Goal: Navigation & Orientation: Find specific page/section

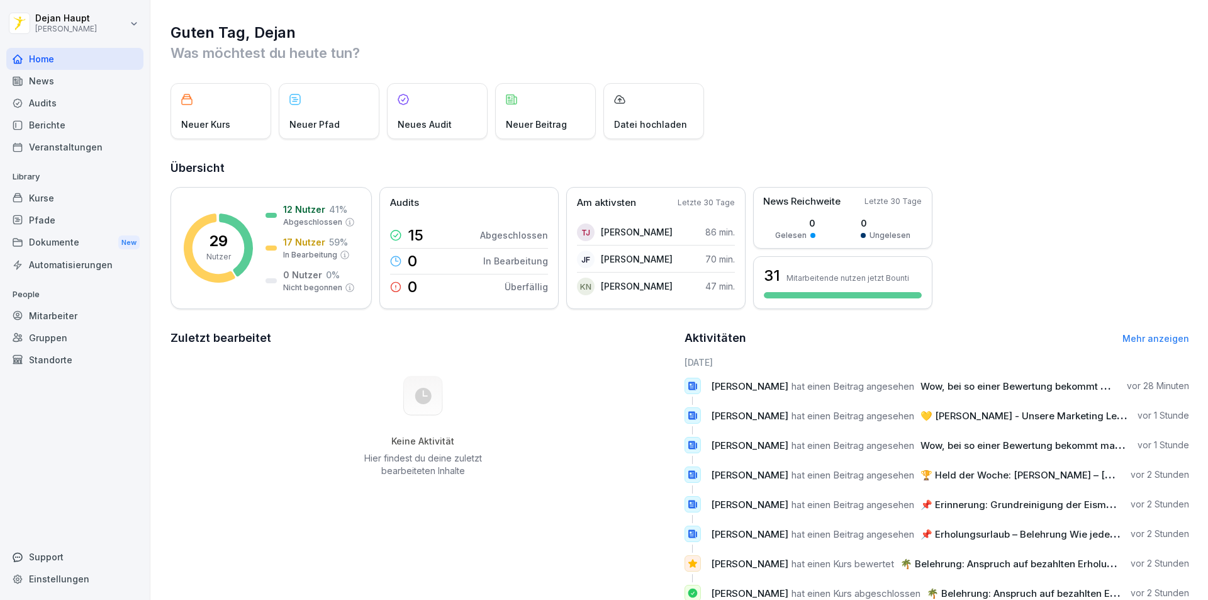
click at [67, 203] on div "Kurse" at bounding box center [74, 198] width 137 height 22
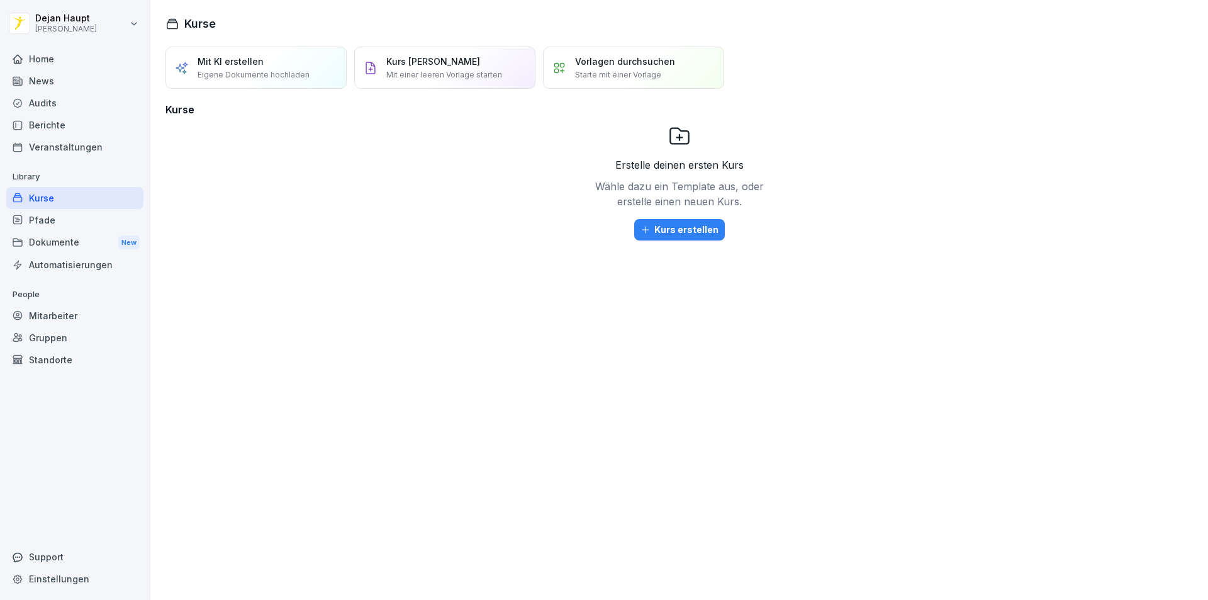
click at [60, 308] on div "Mitarbeiter" at bounding box center [74, 316] width 137 height 22
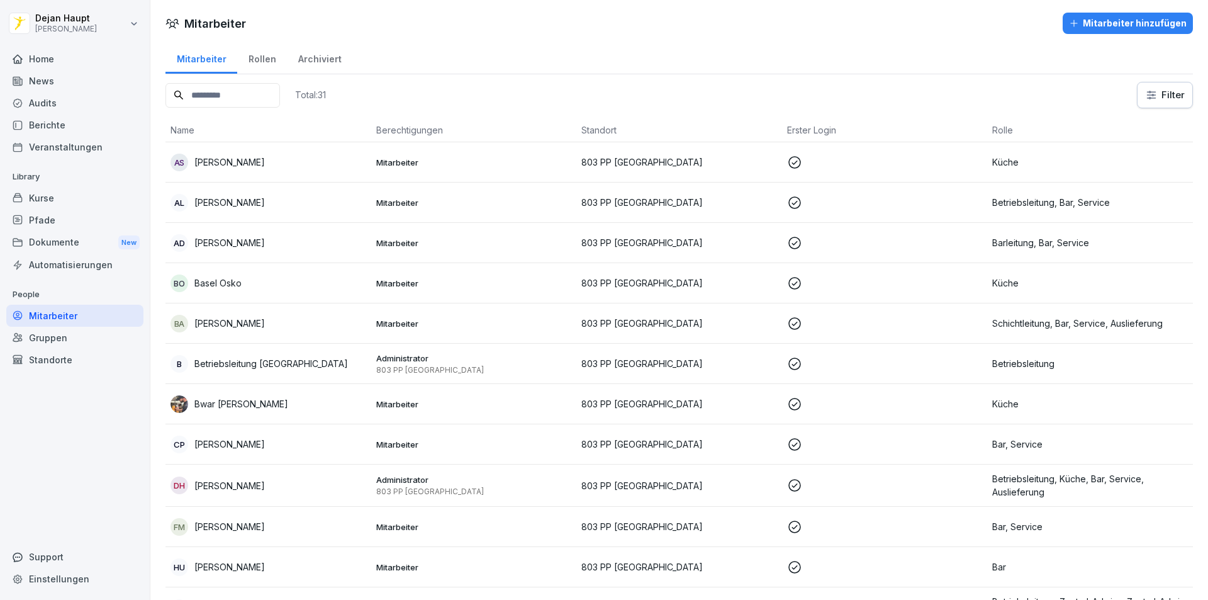
click at [116, 240] on div "Dokumente New" at bounding box center [74, 242] width 137 height 23
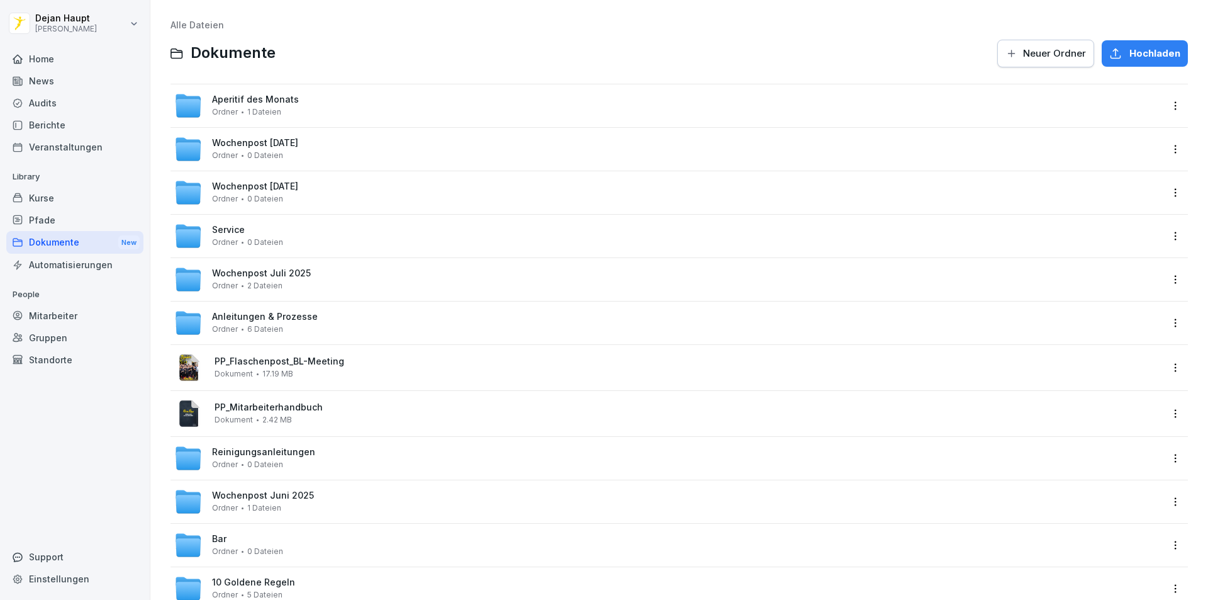
click at [96, 189] on div "Kurse" at bounding box center [74, 198] width 137 height 22
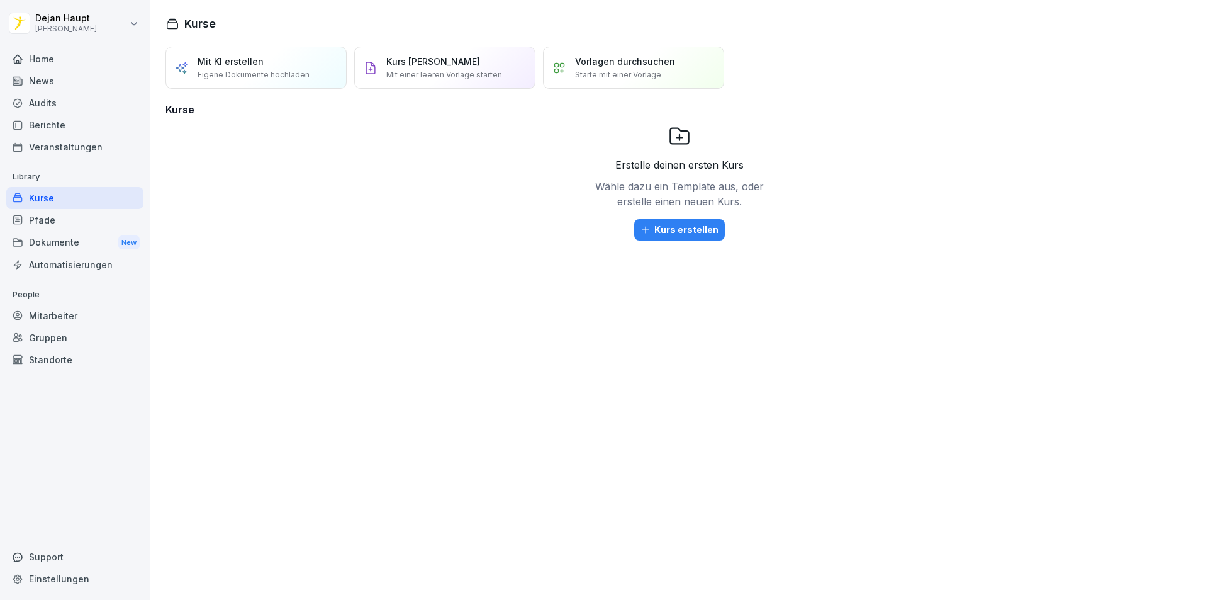
click at [60, 59] on div "Home" at bounding box center [74, 59] width 137 height 22
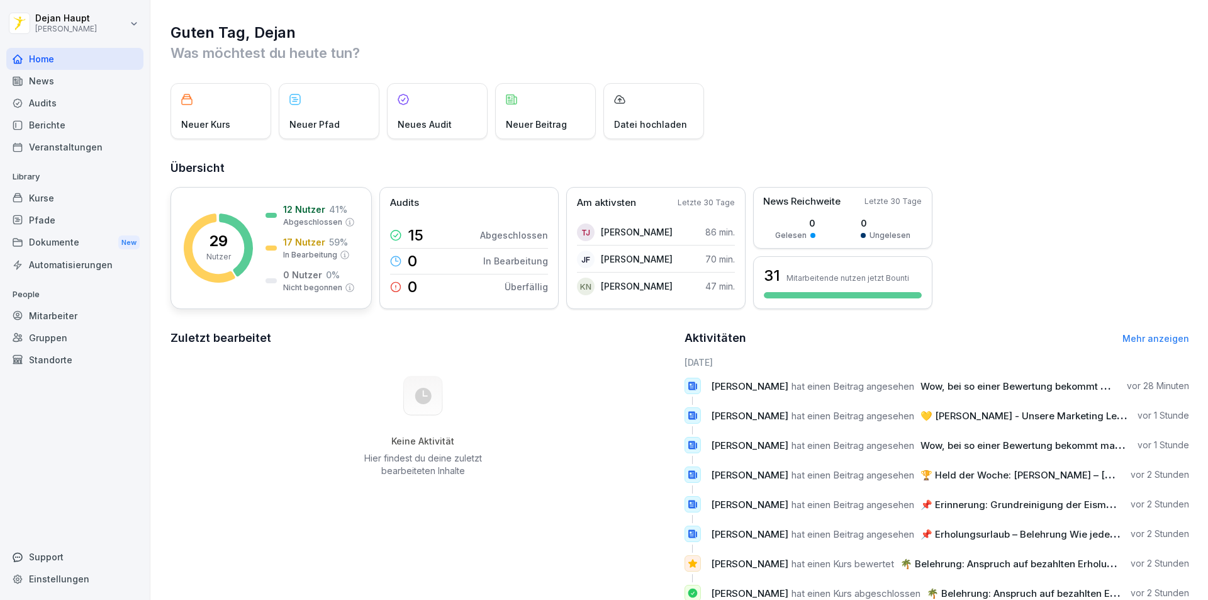
click at [270, 244] on div "17 Nutzer 59 % In Bearbeitung" at bounding box center [308, 247] width 84 height 25
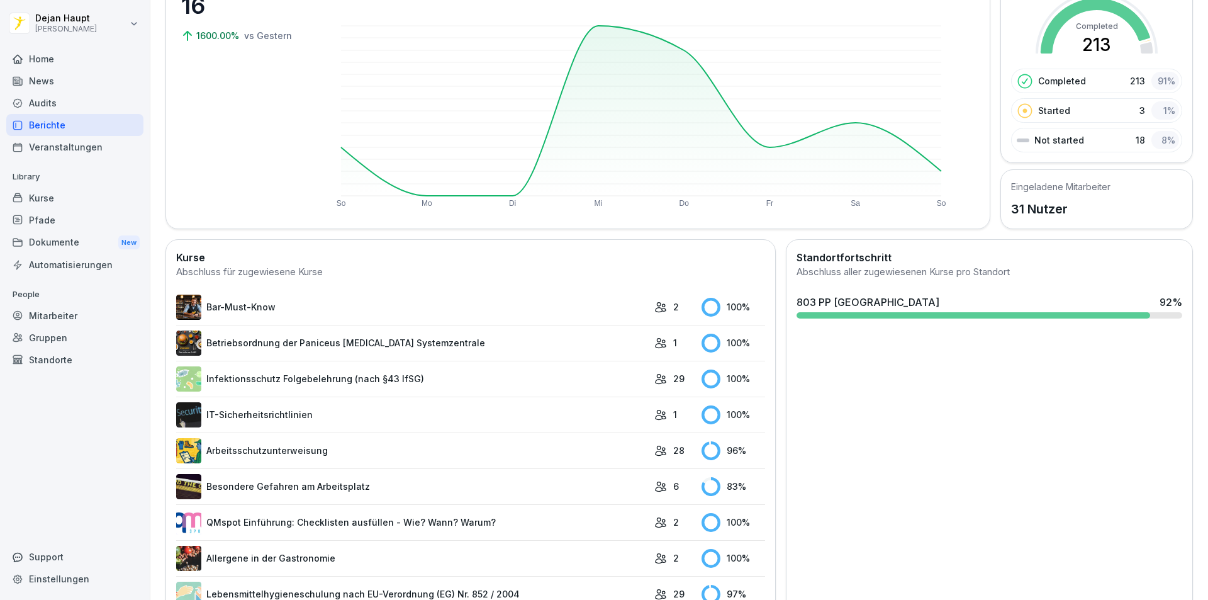
scroll to position [189, 0]
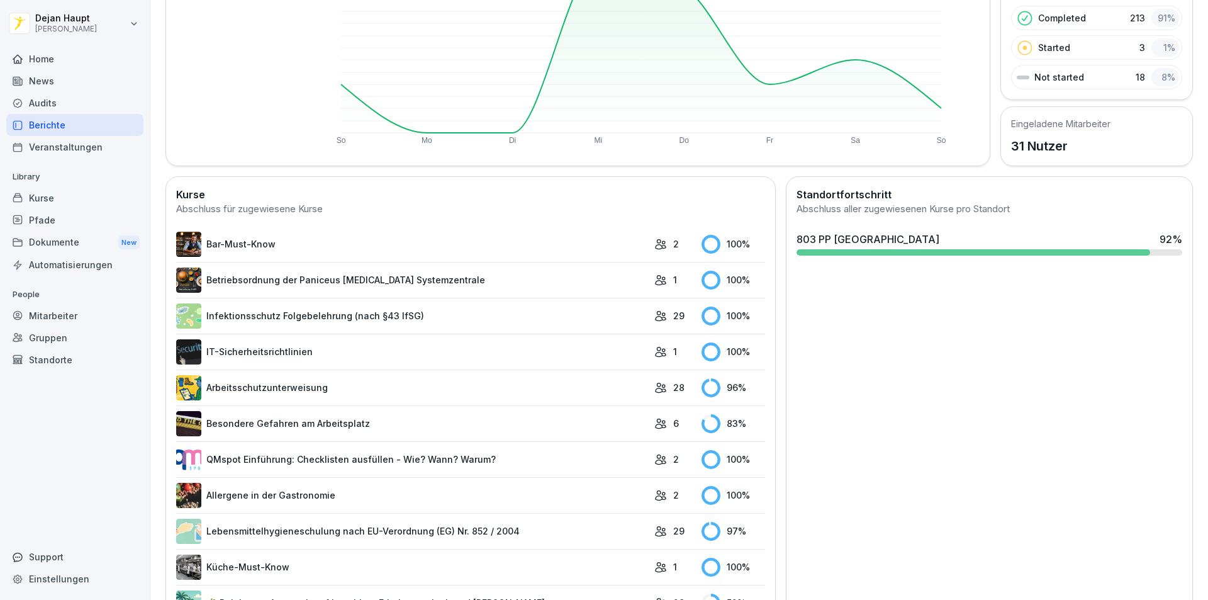
click at [508, 420] on link "Besondere Gefahren am Arbeitsplatz" at bounding box center [412, 423] width 472 height 25
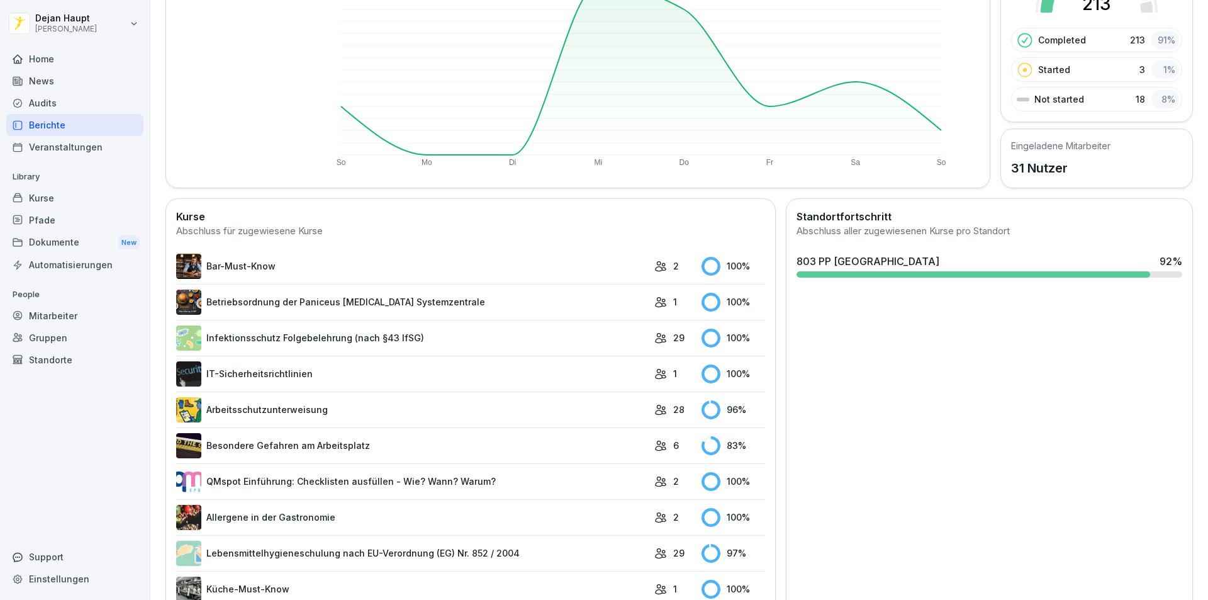
scroll to position [189, 0]
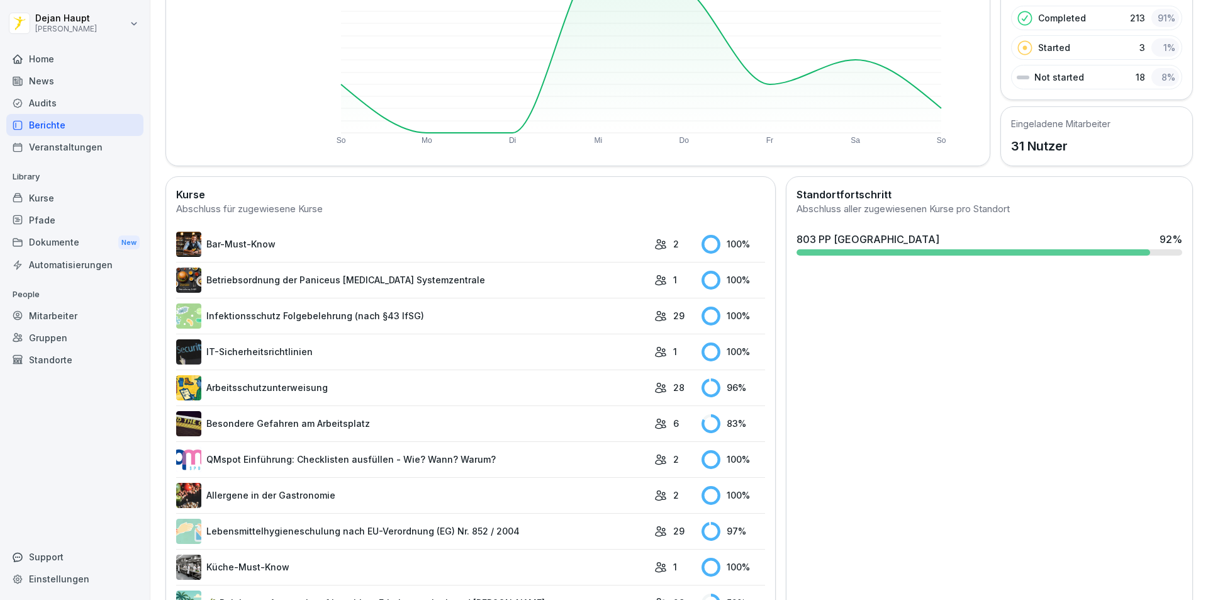
click at [450, 397] on link "Arbeitsschutzunterweisung" at bounding box center [412, 387] width 472 height 25
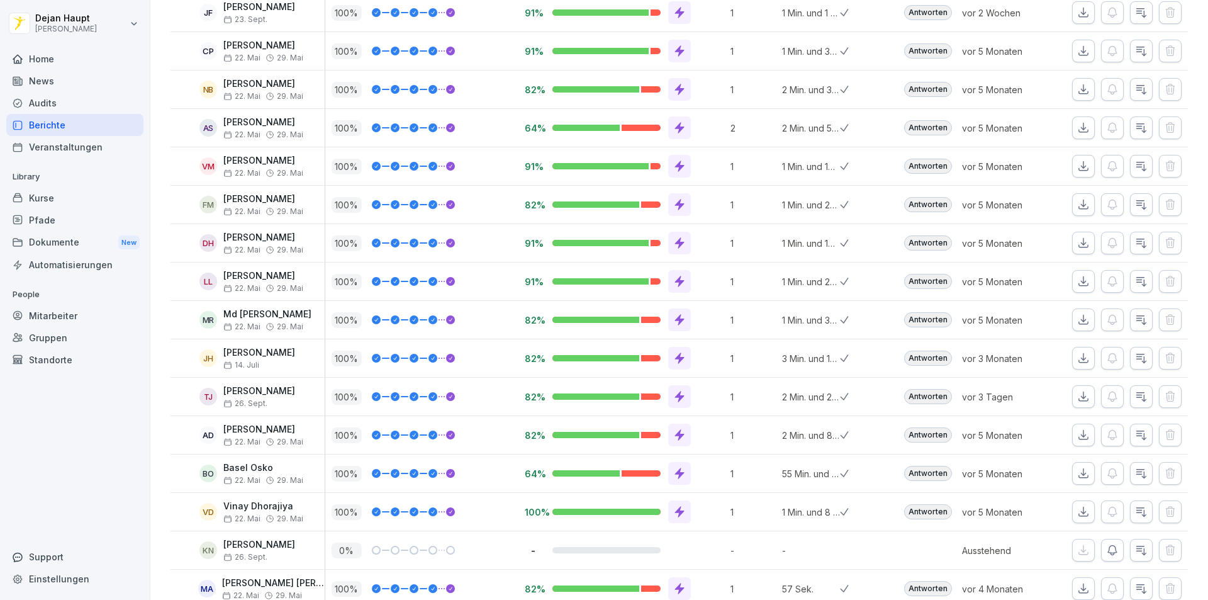
scroll to position [747, 0]
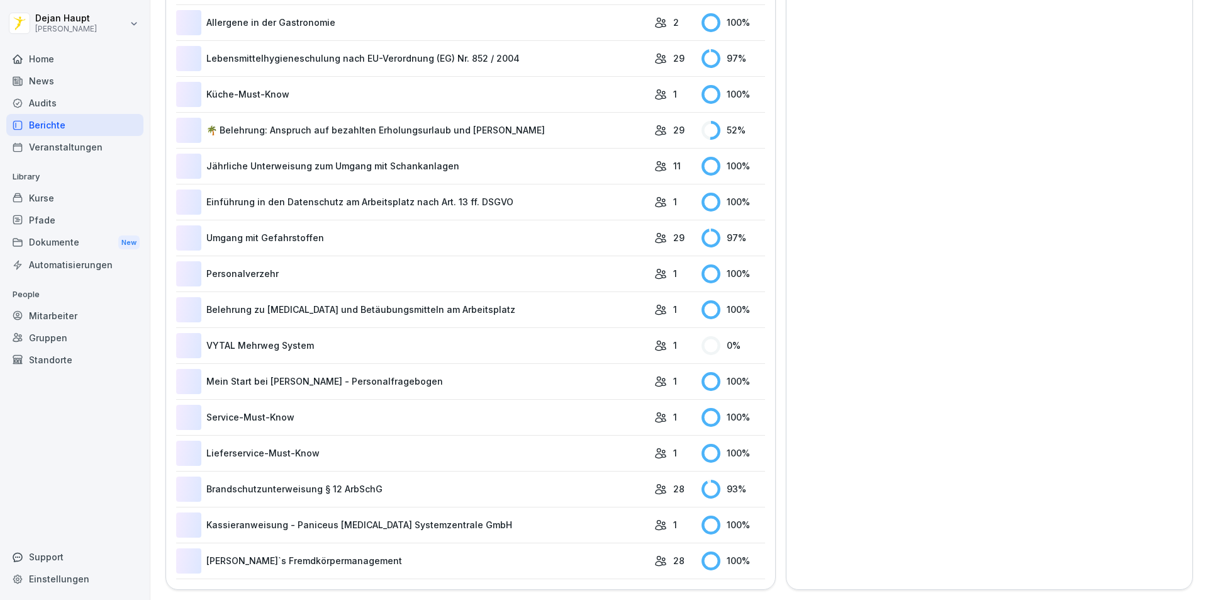
scroll to position [671, 0]
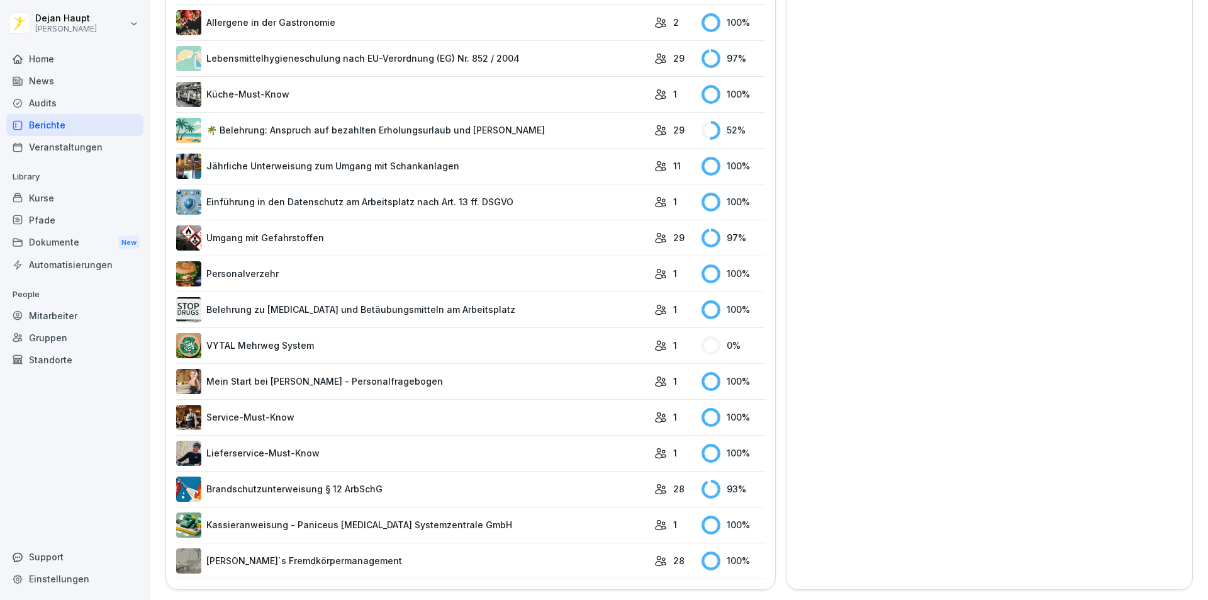
click at [420, 484] on link "Brandschutzunterweisung § 12 ArbSchG" at bounding box center [412, 488] width 472 height 25
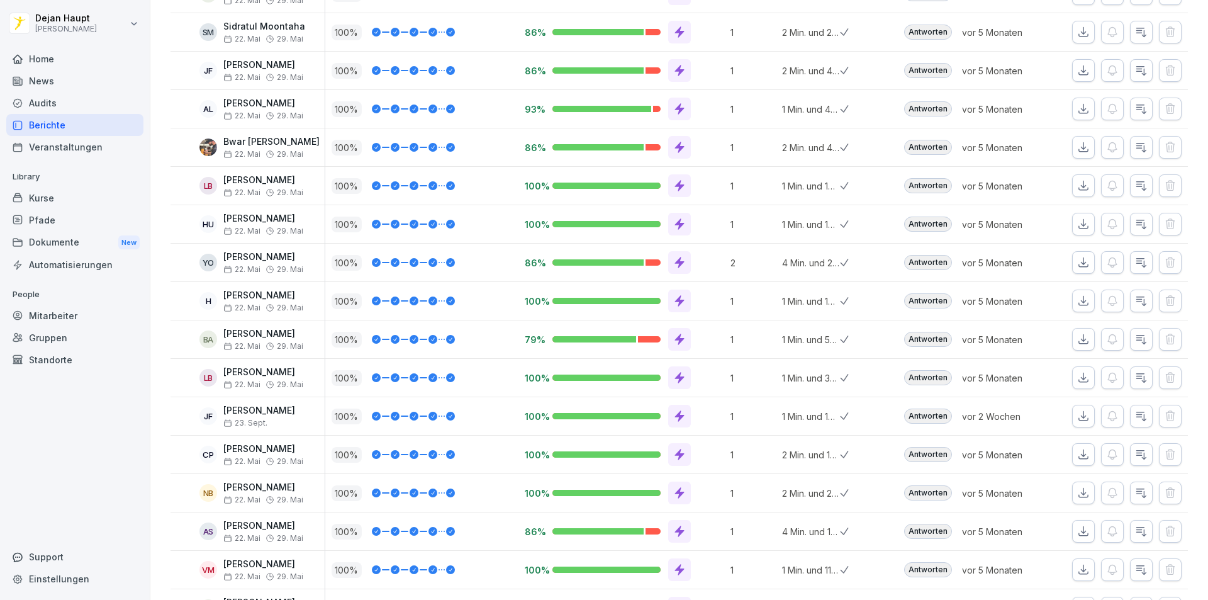
scroll to position [244, 0]
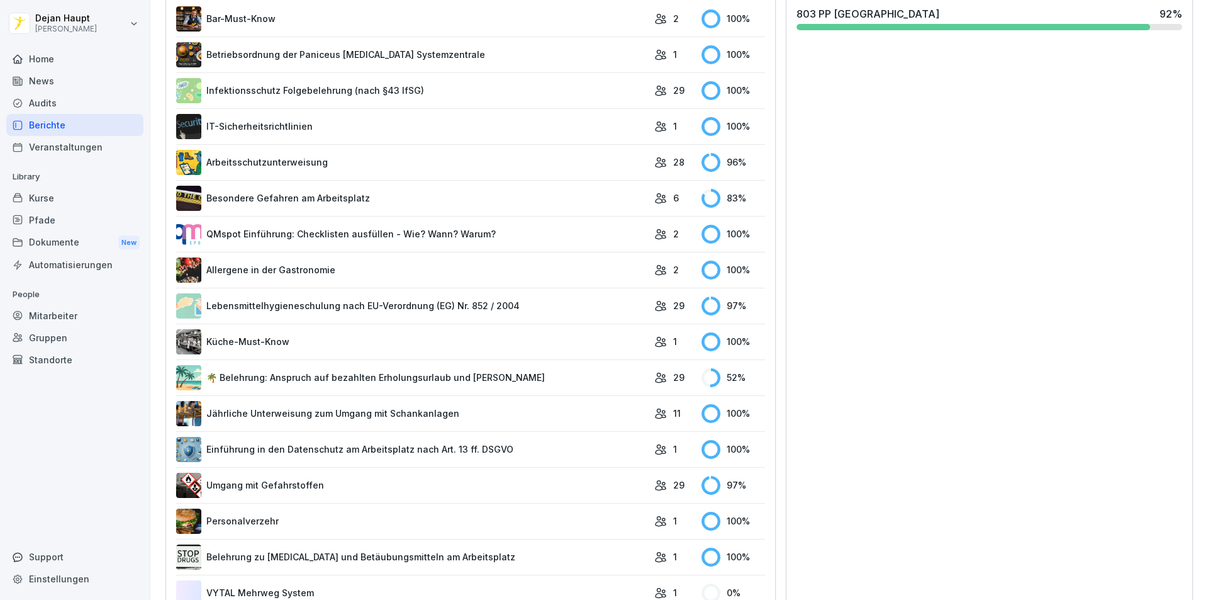
scroll to position [432, 0]
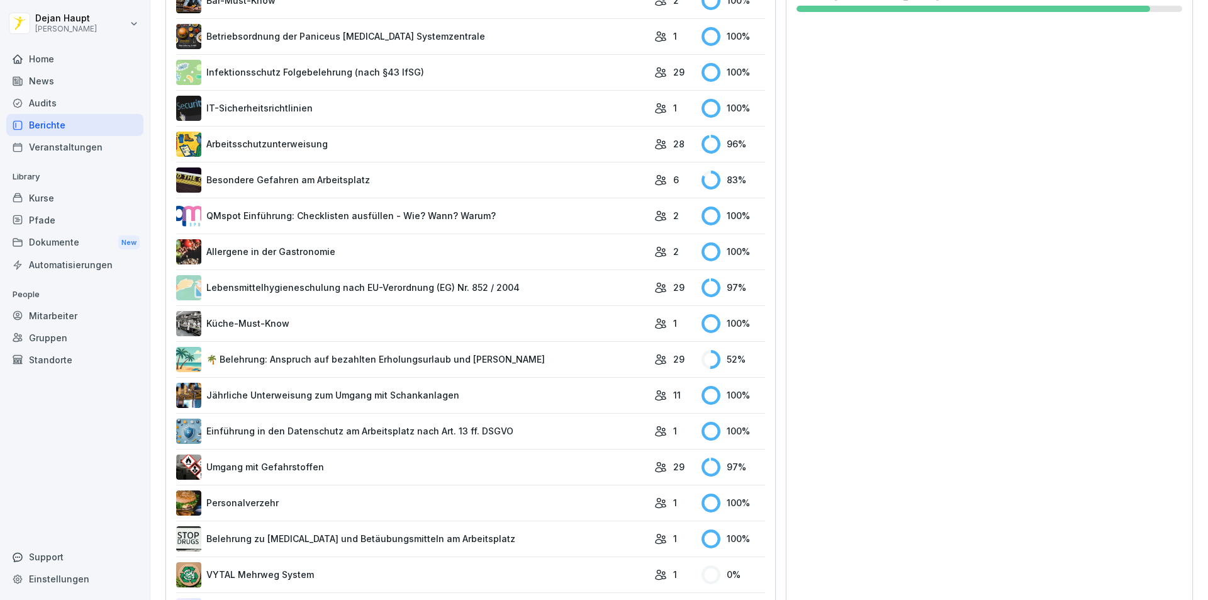
click at [500, 356] on link "🌴 Belehrung: Anspruch auf bezahlten Erholungsurlaub und [PERSON_NAME]" at bounding box center [412, 359] width 472 height 25
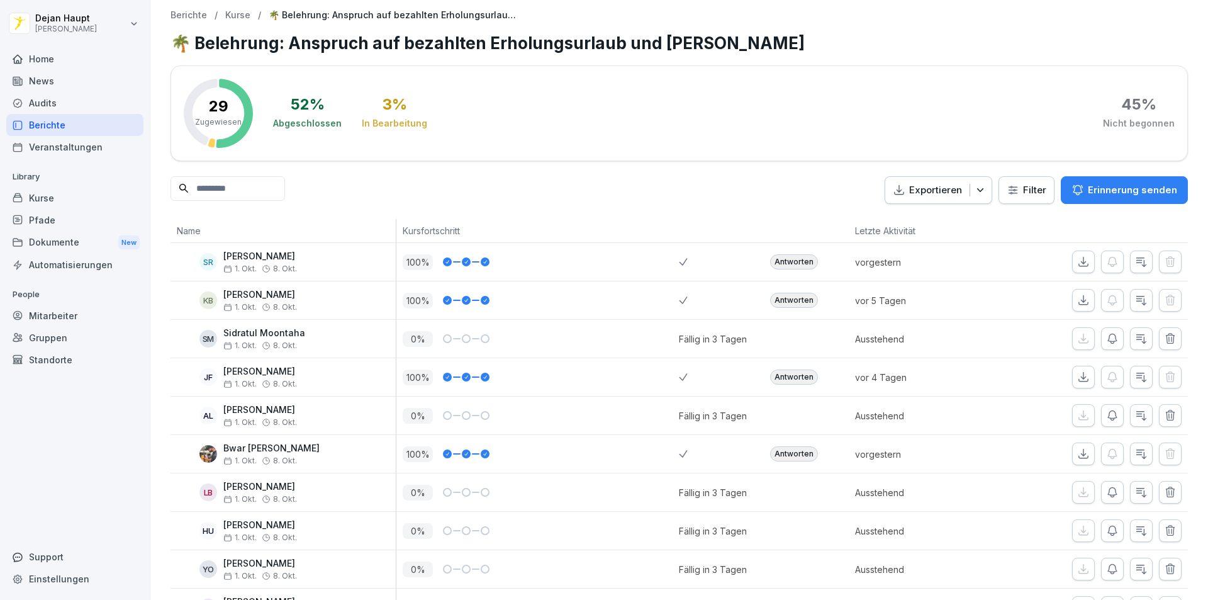
click at [56, 64] on div "Home" at bounding box center [74, 59] width 137 height 22
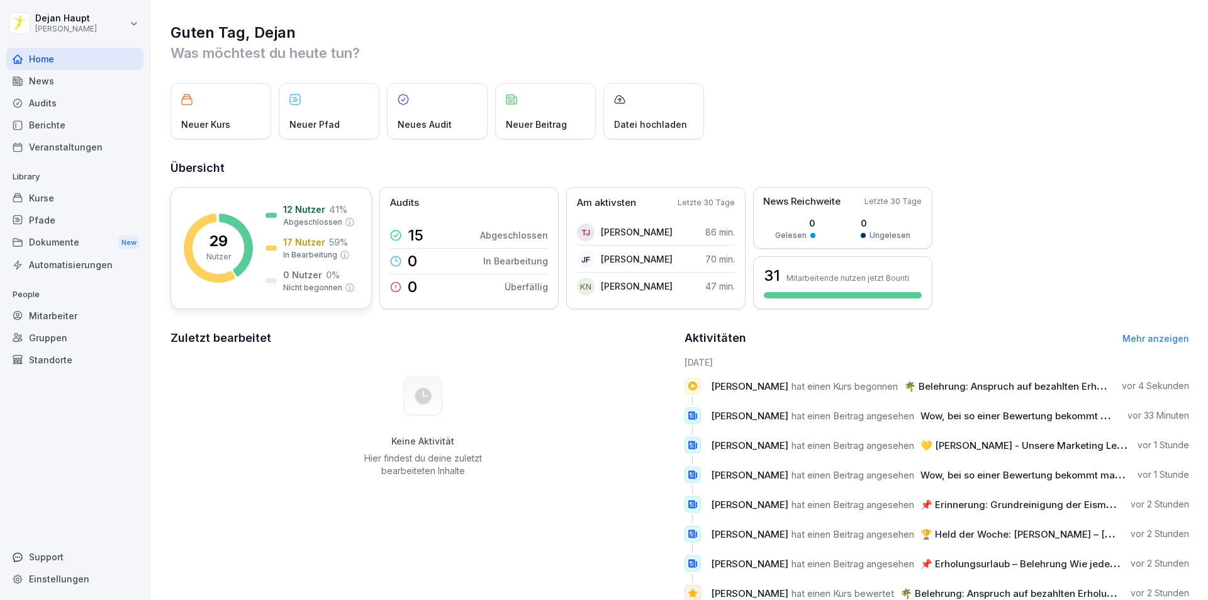
click at [344, 252] on icon at bounding box center [345, 255] width 10 height 10
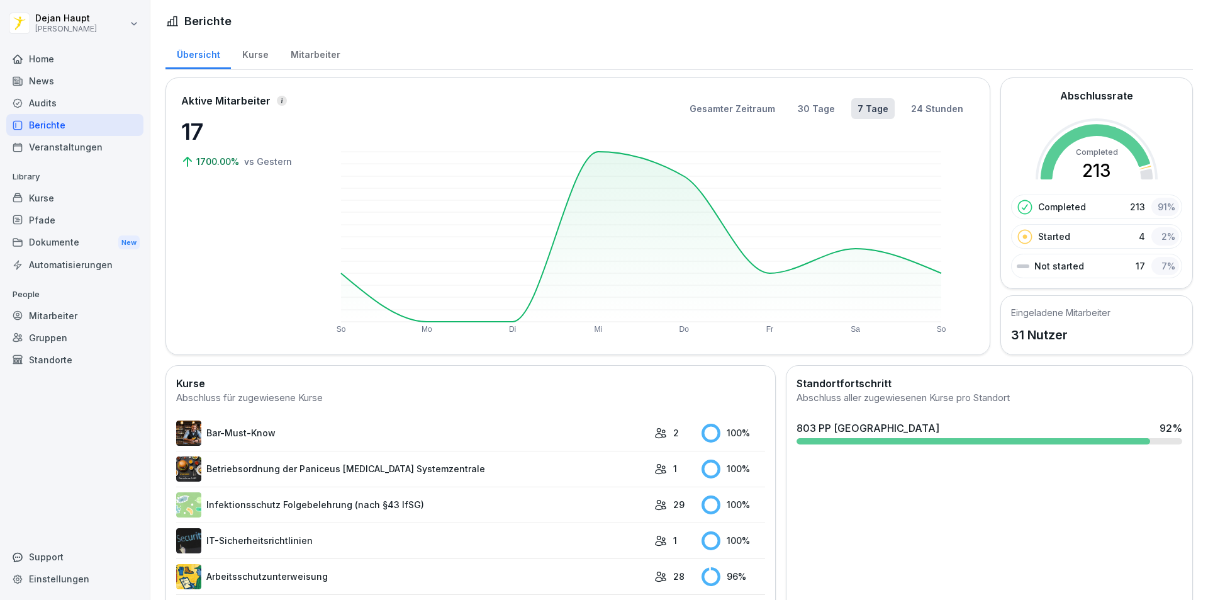
click at [57, 66] on div "Home" at bounding box center [74, 59] width 137 height 22
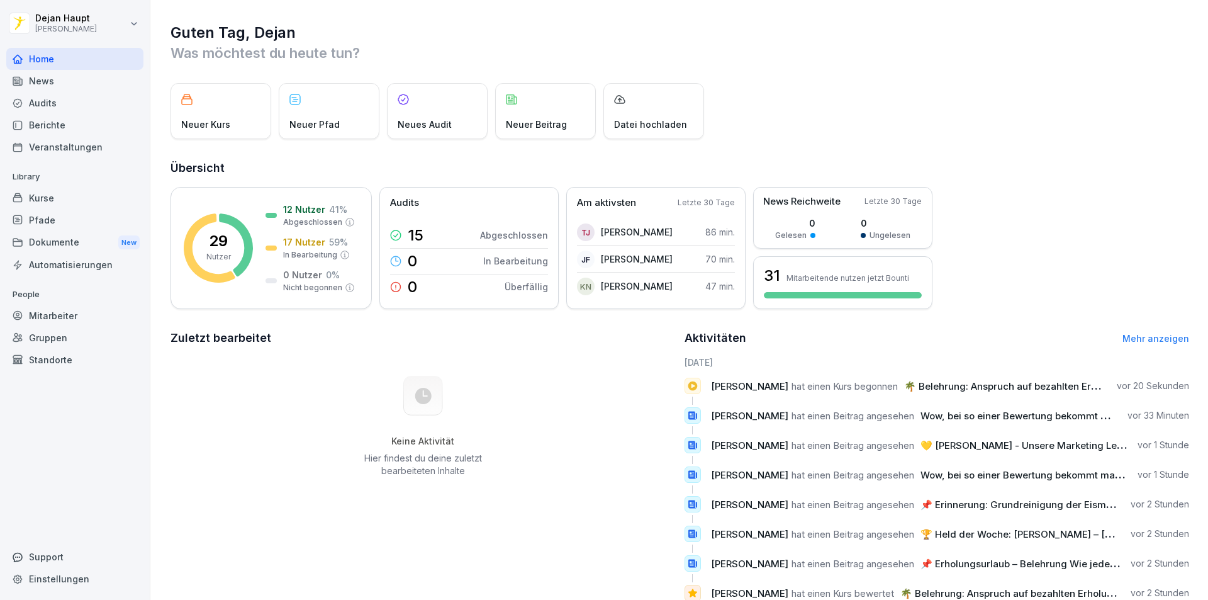
click at [65, 86] on div "News" at bounding box center [74, 81] width 137 height 22
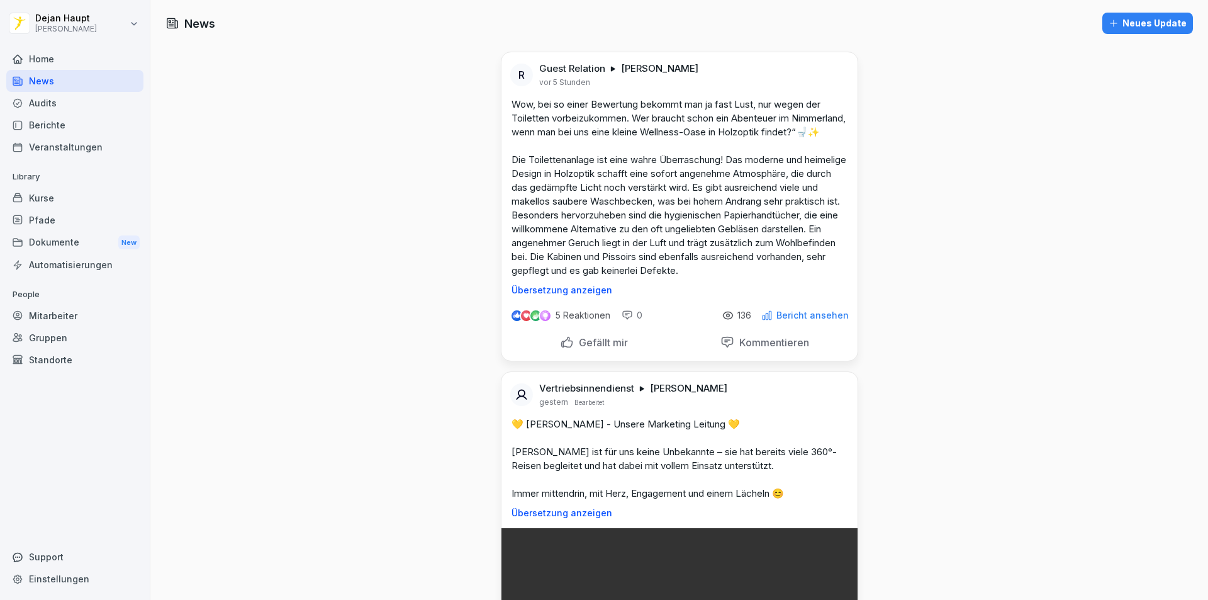
drag, startPoint x: 589, startPoint y: 305, endPoint x: 813, endPoint y: 249, distance: 230.8
click at [813, 249] on div "Wow, bei so einer Bewertung bekommt man ja fast Lust, nur wegen der Toiletten v…" at bounding box center [680, 197] width 356 height 198
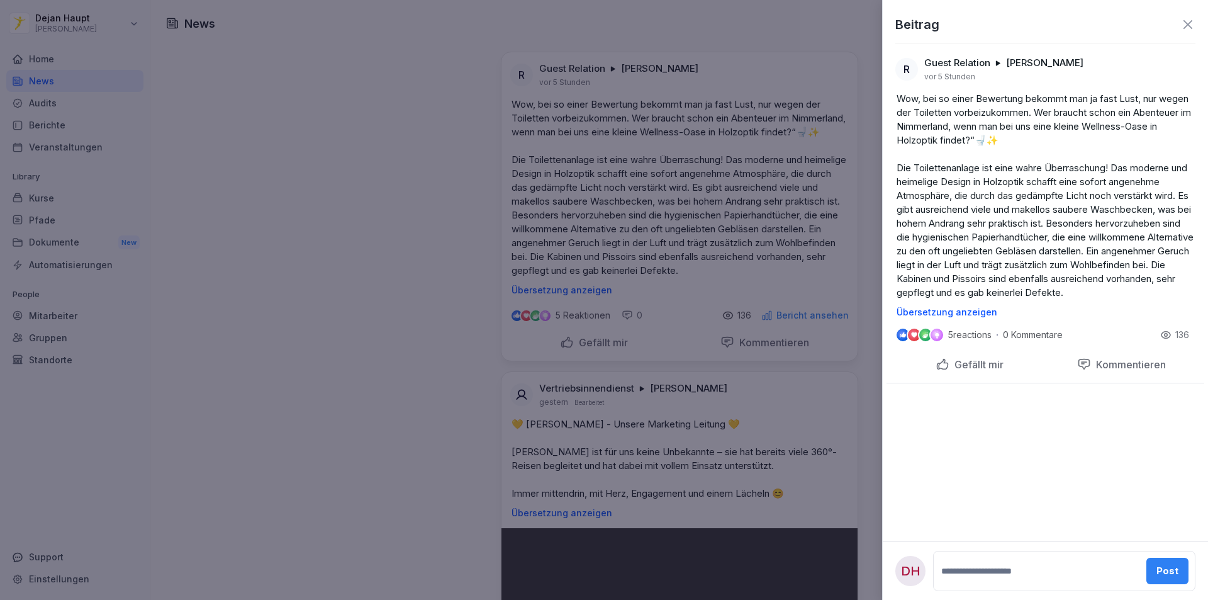
click at [751, 271] on div at bounding box center [604, 300] width 1208 height 600
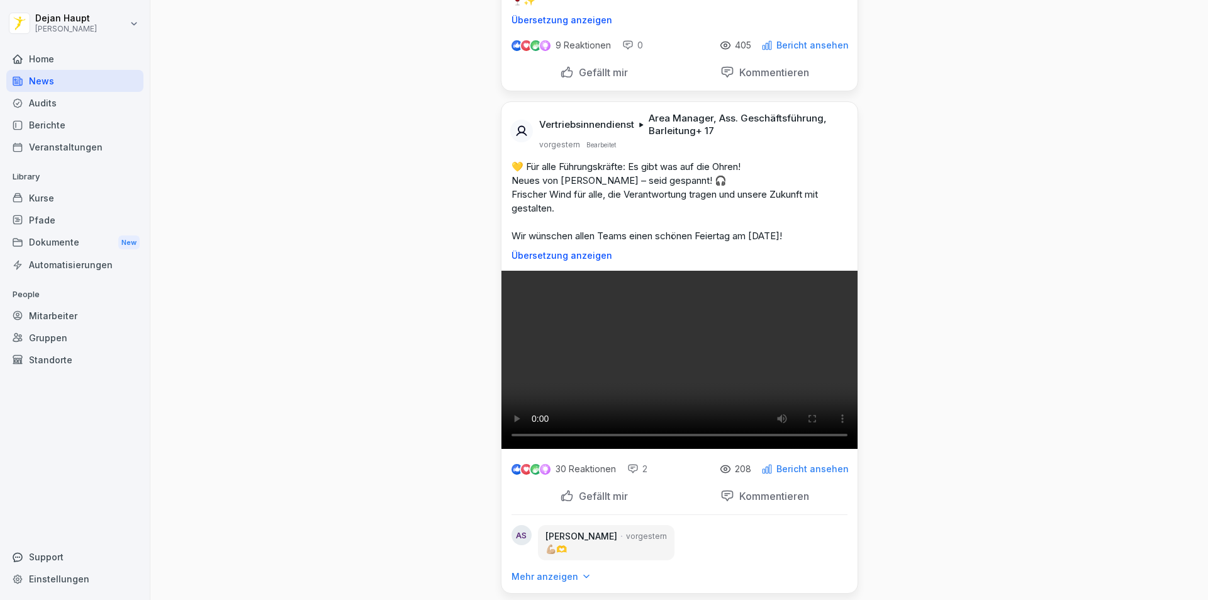
scroll to position [1636, 0]
